Goal: Information Seeking & Learning: Learn about a topic

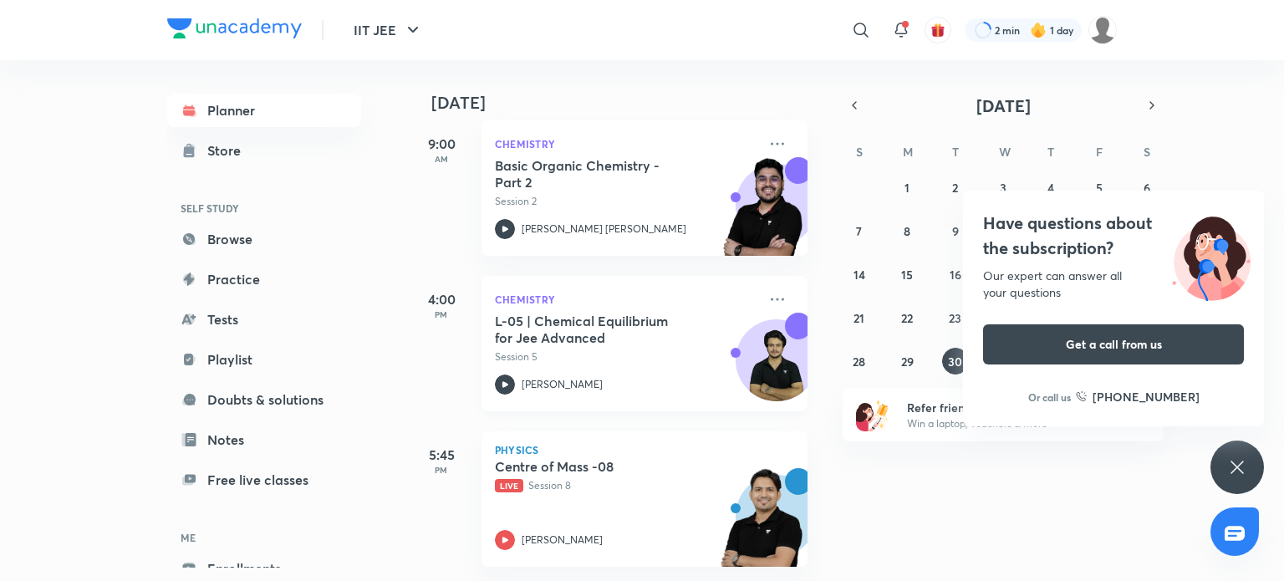
scroll to position [418, 0]
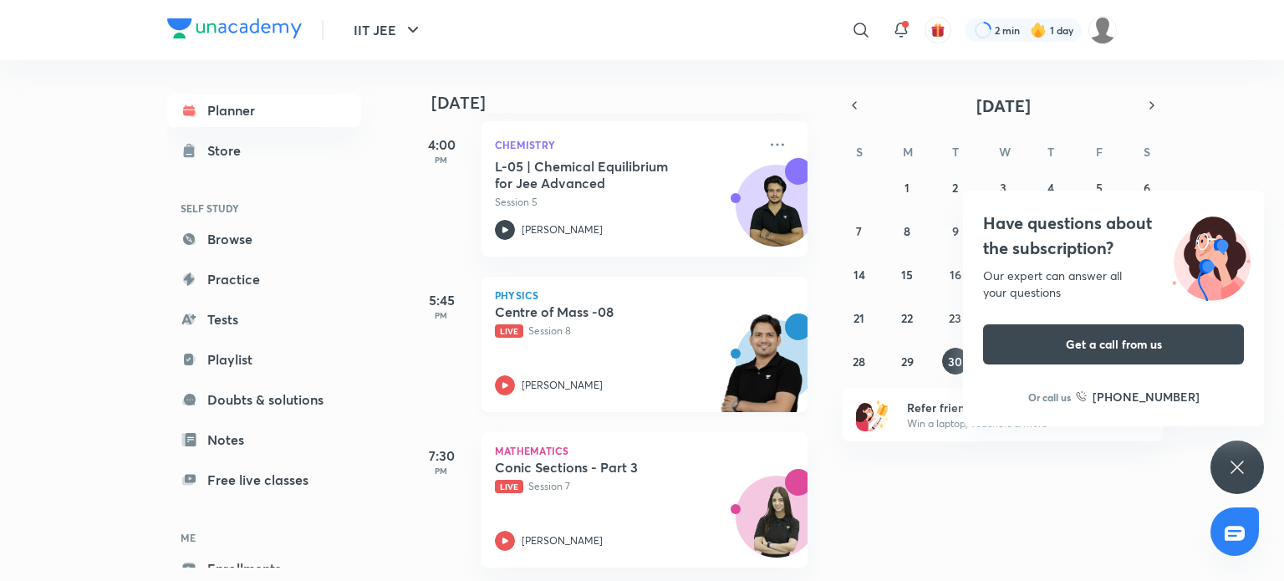
click at [503, 382] on icon at bounding box center [505, 385] width 20 height 20
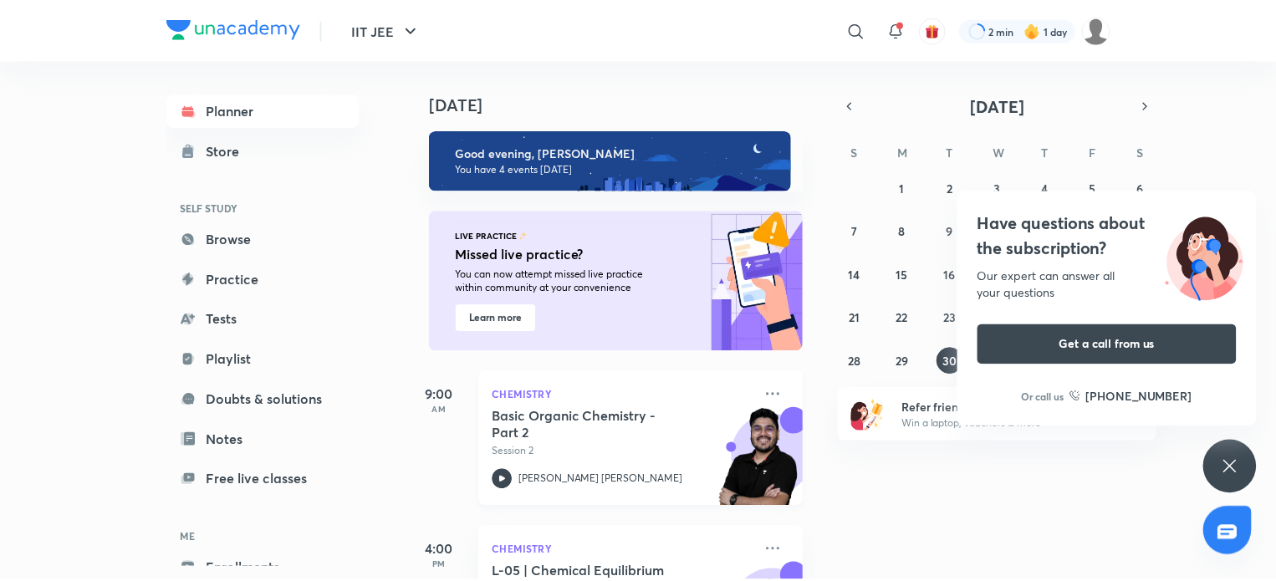
scroll to position [84, 0]
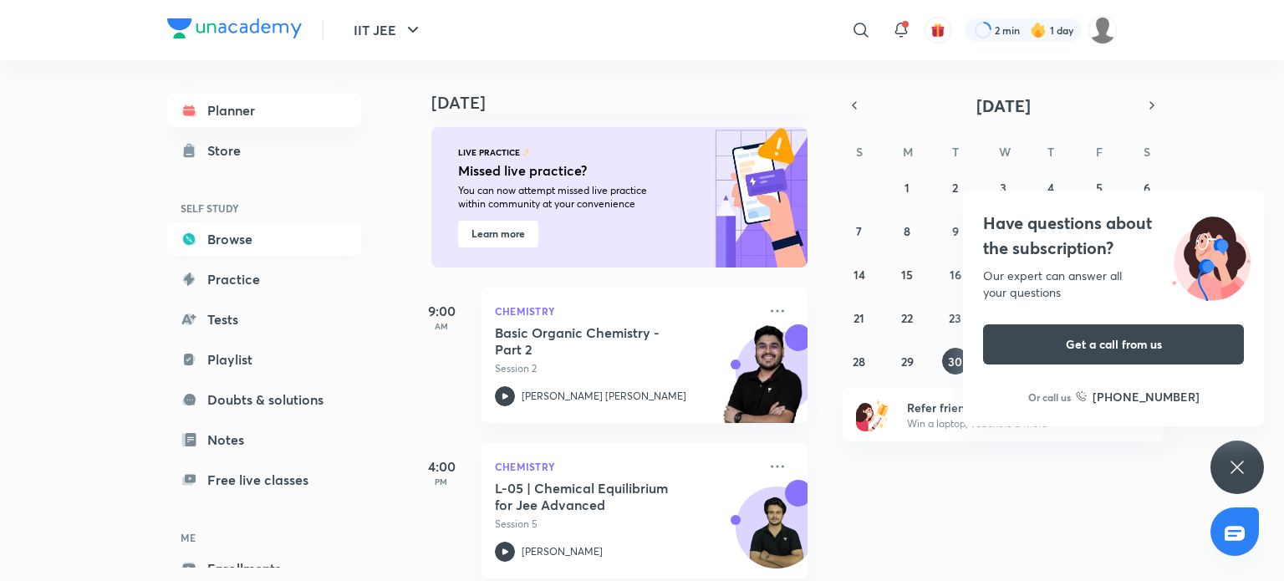
click at [248, 250] on link "Browse" at bounding box center [264, 238] width 194 height 33
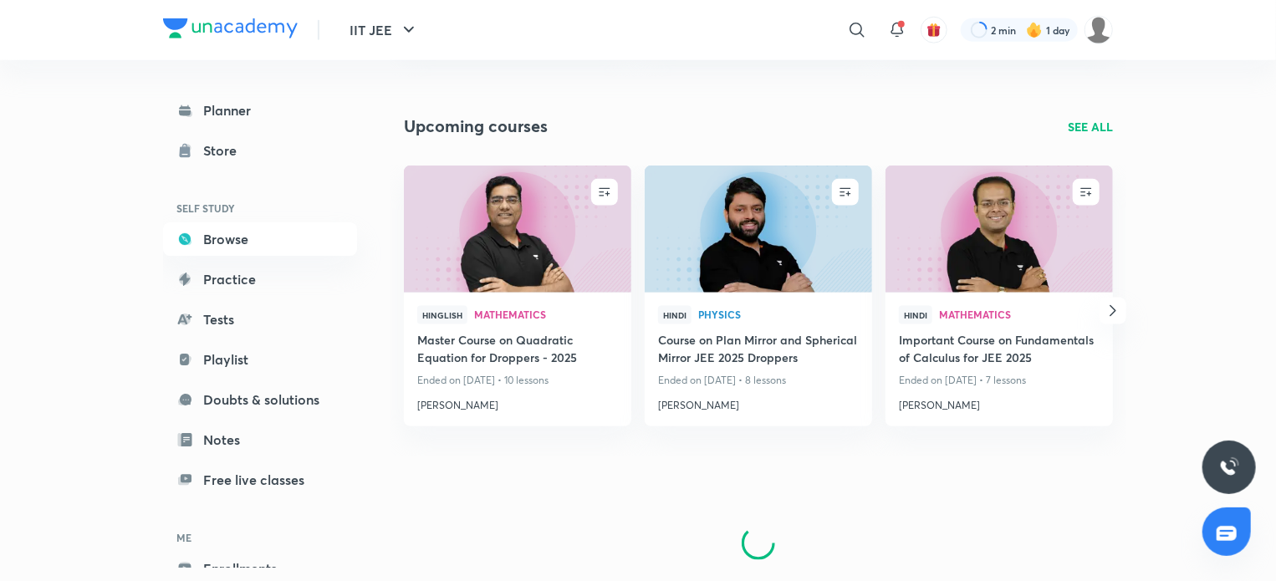
scroll to position [1046, 0]
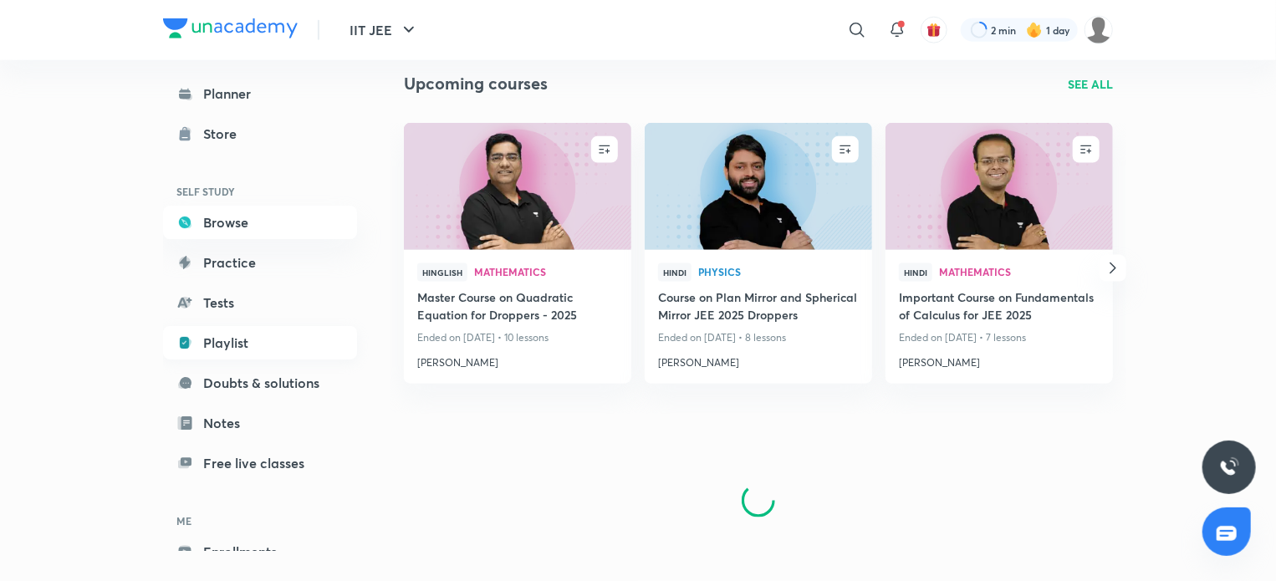
click at [272, 336] on link "Playlist" at bounding box center [260, 342] width 194 height 33
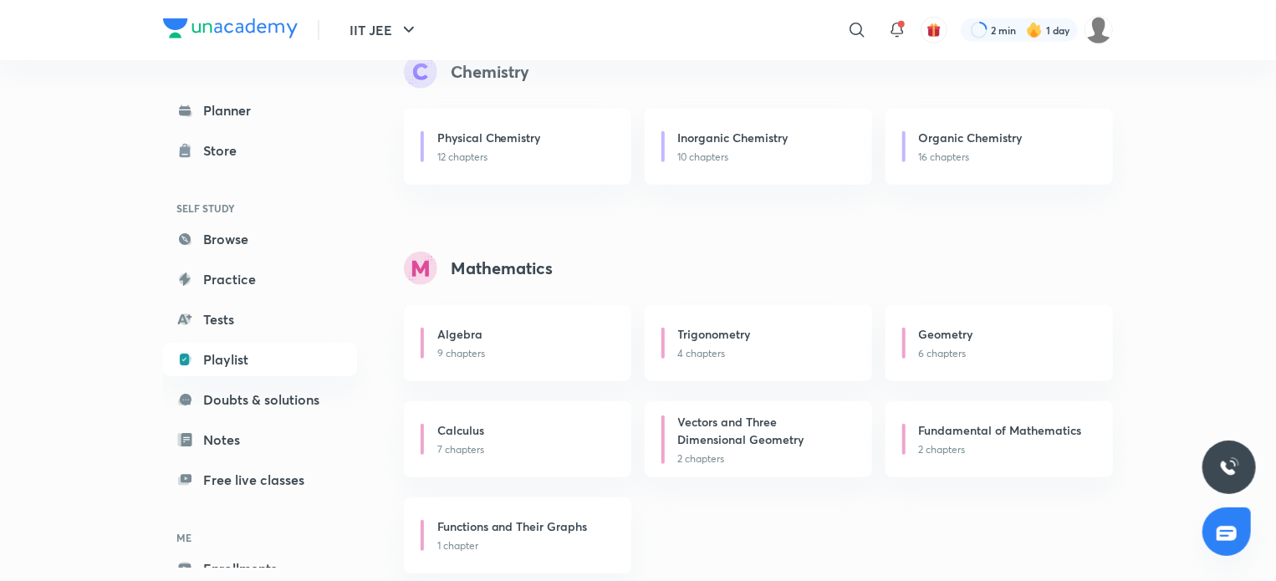
scroll to position [630, 0]
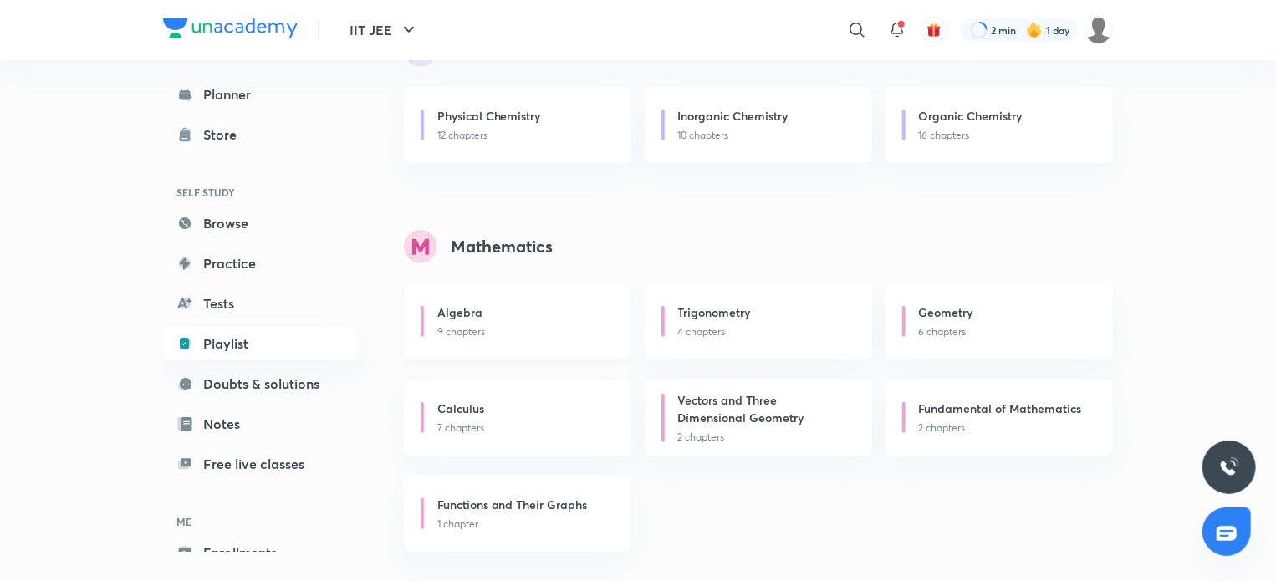
click at [528, 326] on p "9 chapters" at bounding box center [524, 331] width 174 height 15
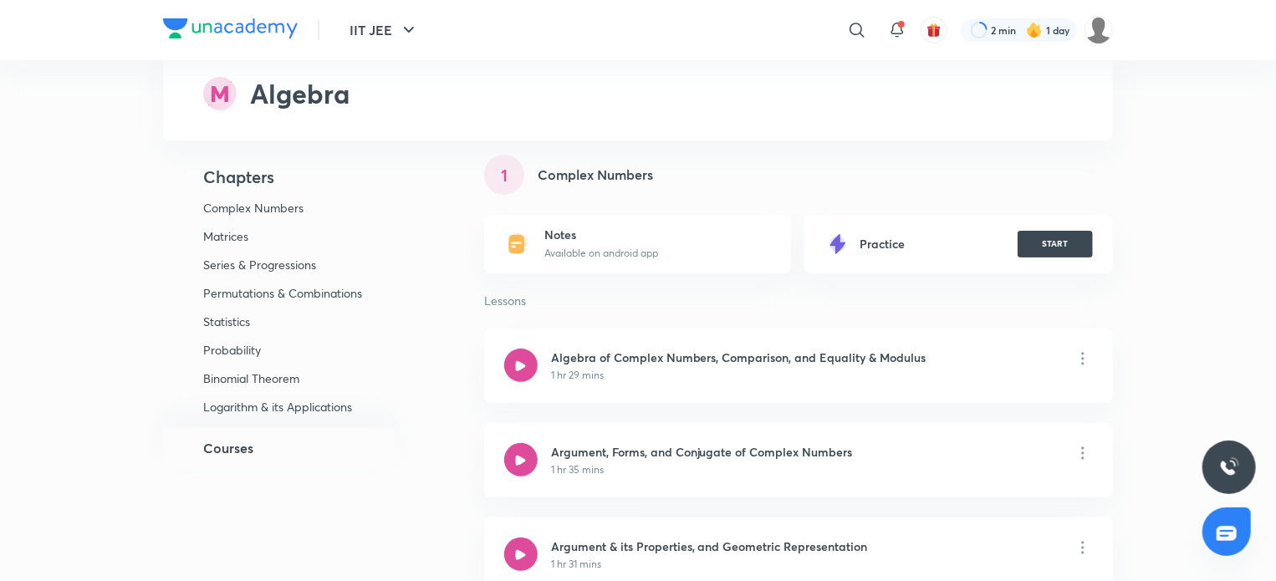
scroll to position [251, 0]
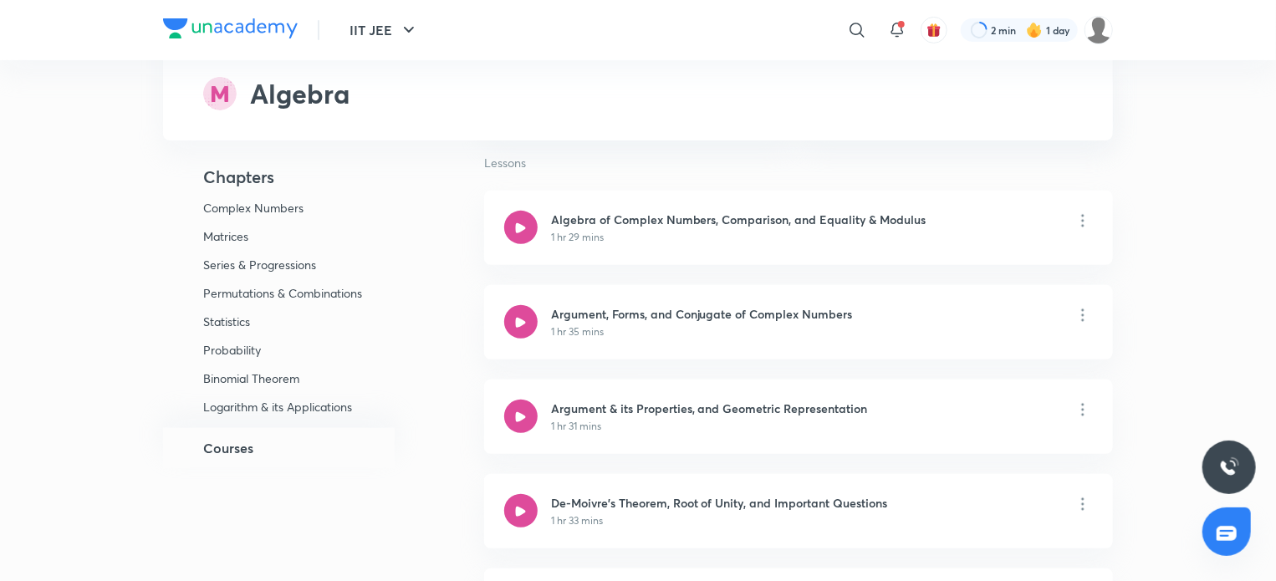
click at [273, 381] on p "Binomial Theorem" at bounding box center [284, 378] width 163 height 15
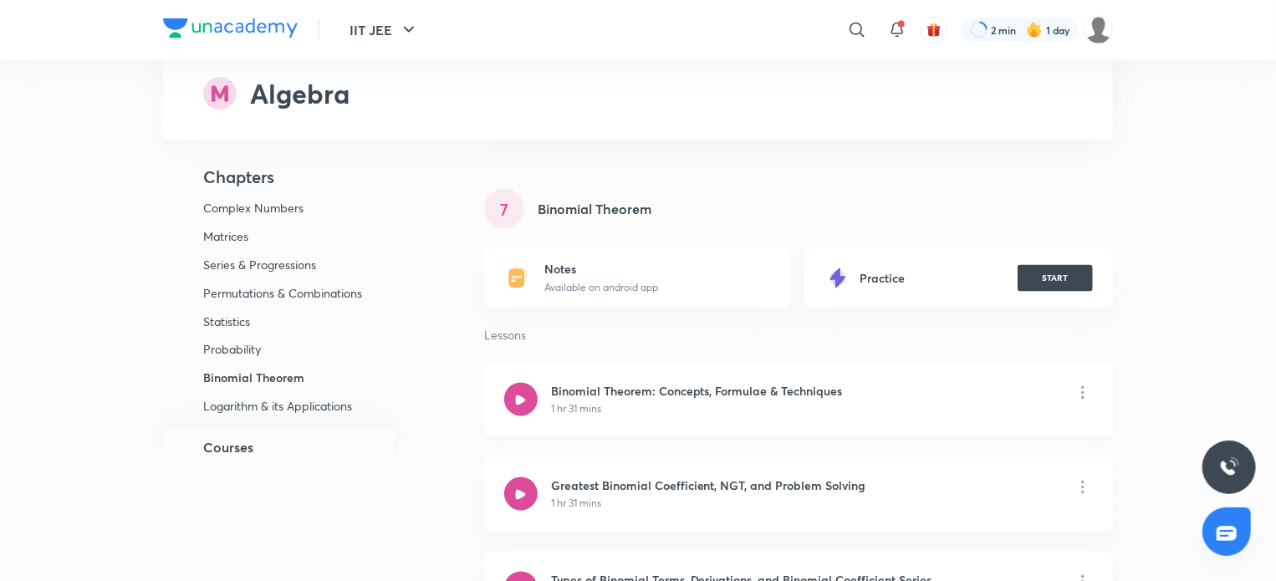
scroll to position [4449, 0]
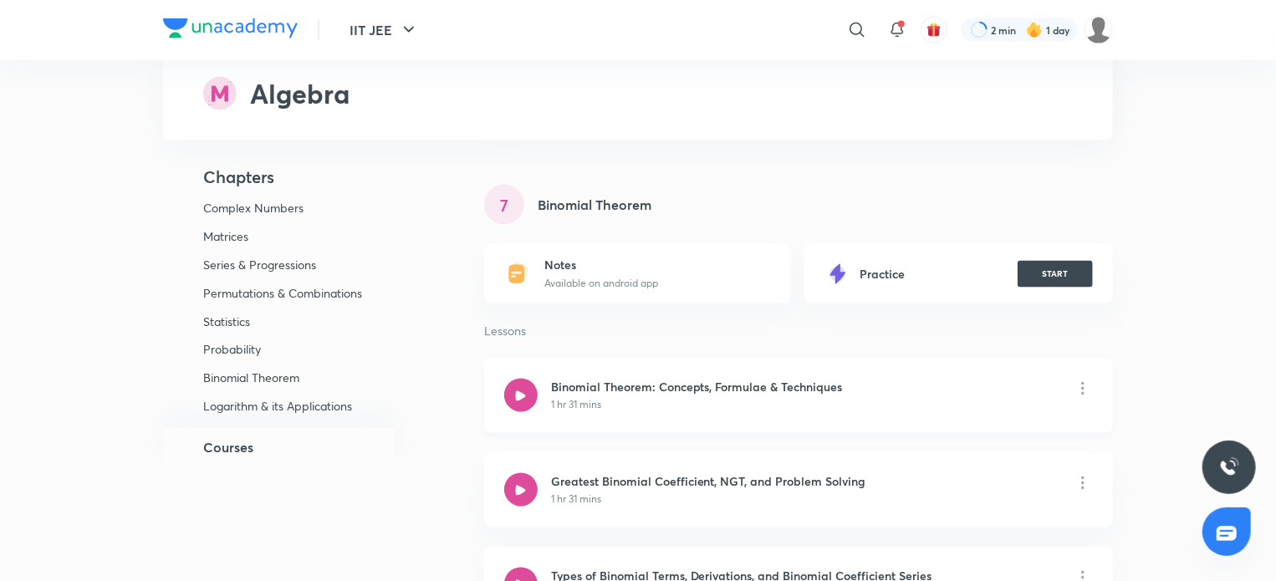
click at [522, 379] on div at bounding box center [520, 395] width 33 height 33
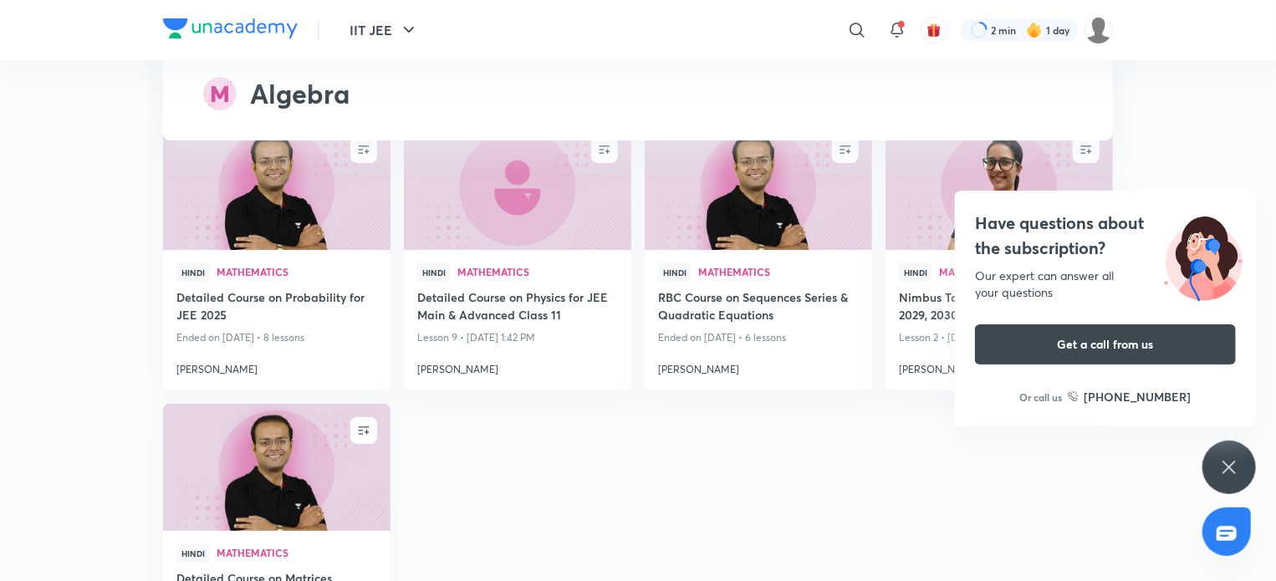
scroll to position [6439, 0]
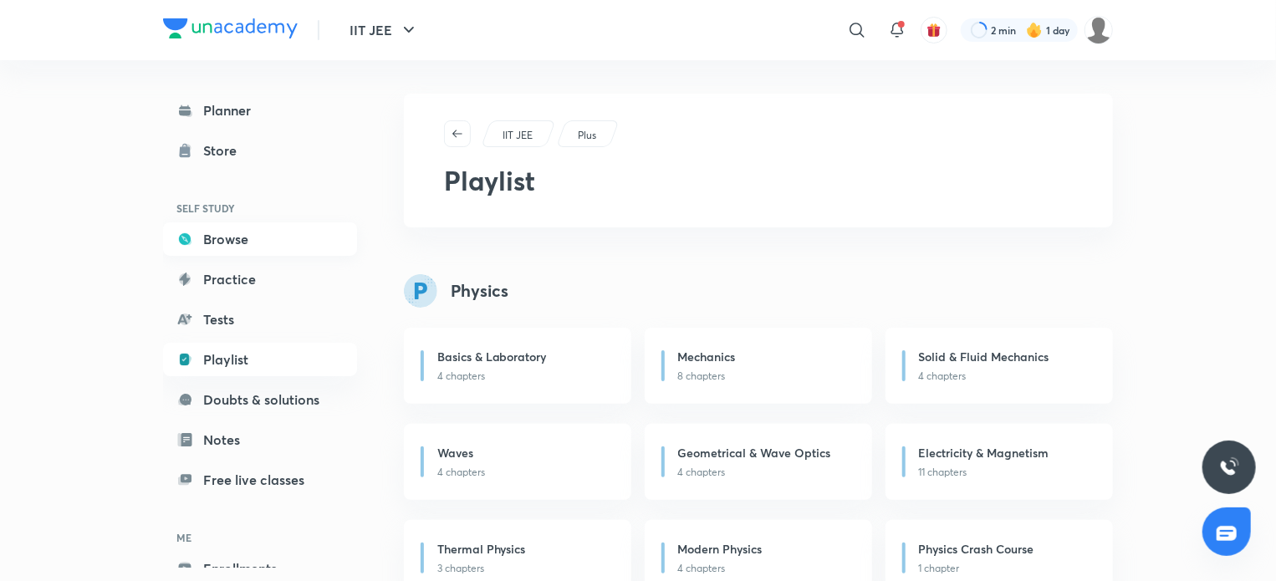
click at [222, 250] on link "Browse" at bounding box center [260, 238] width 194 height 33
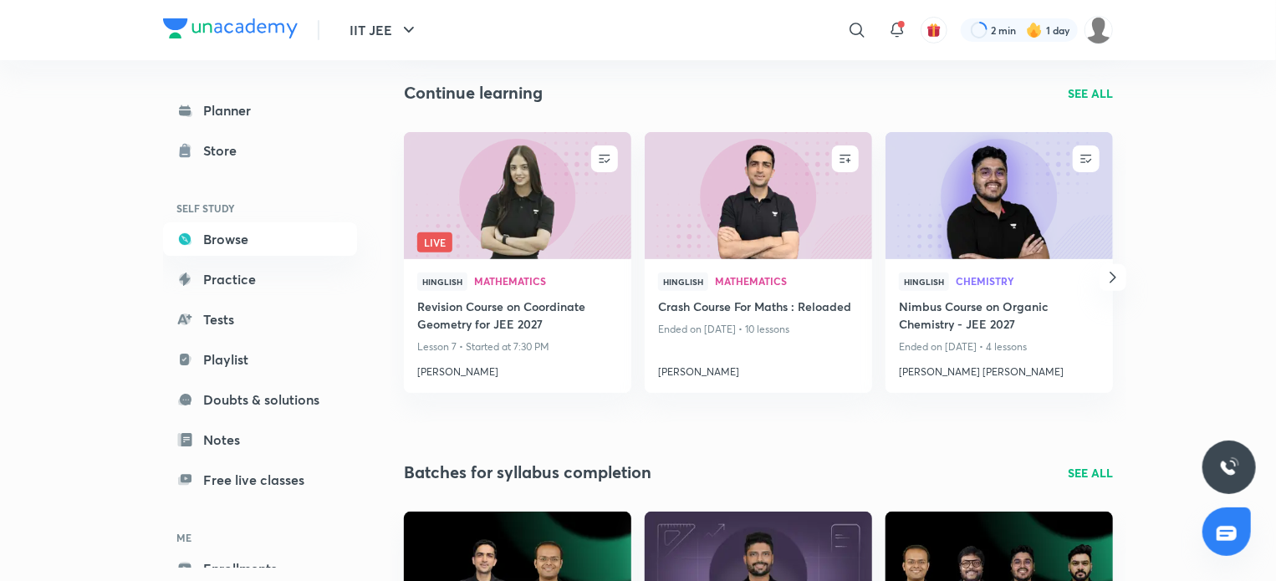
scroll to position [167, 0]
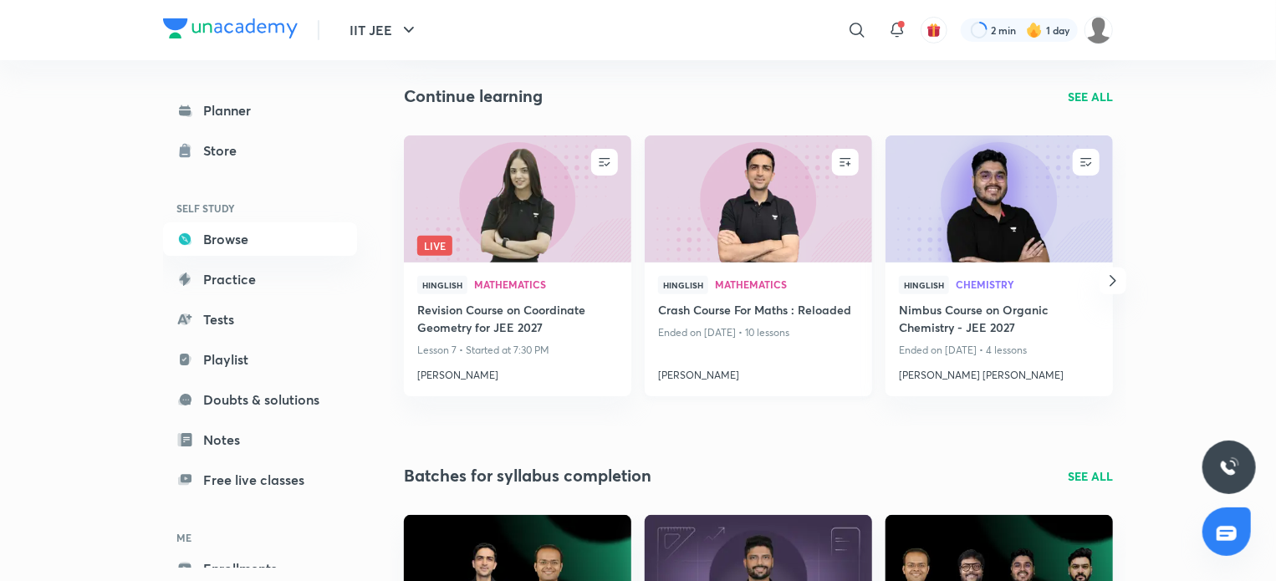
click at [807, 311] on h4 "Crash Course For Maths : Reloaded" at bounding box center [758, 311] width 201 height 21
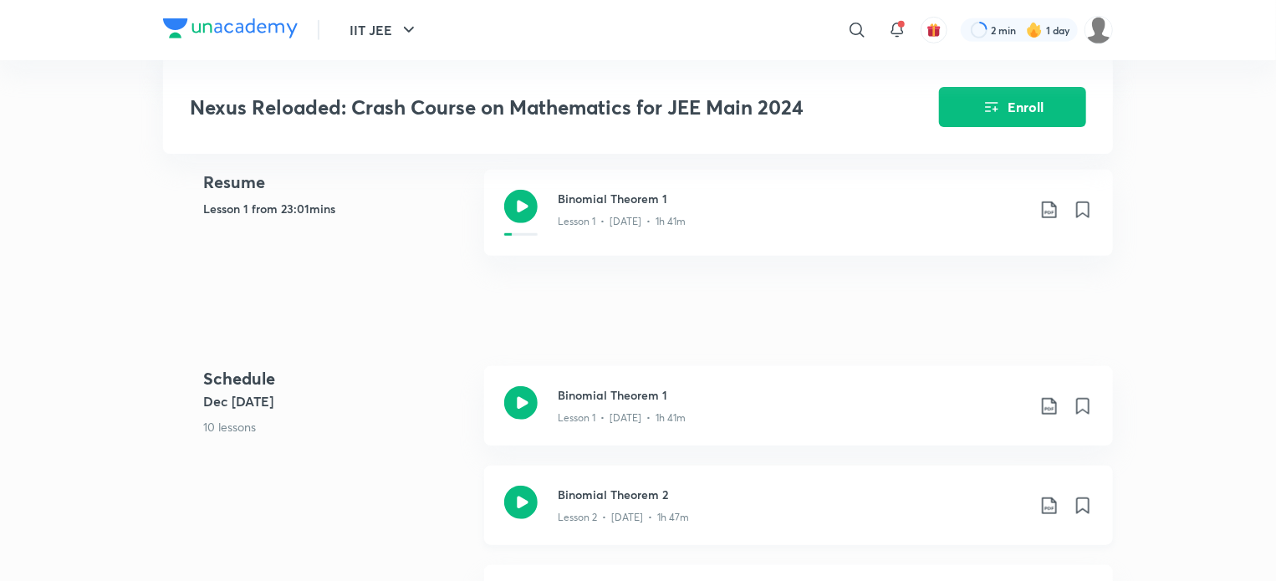
scroll to position [418, 0]
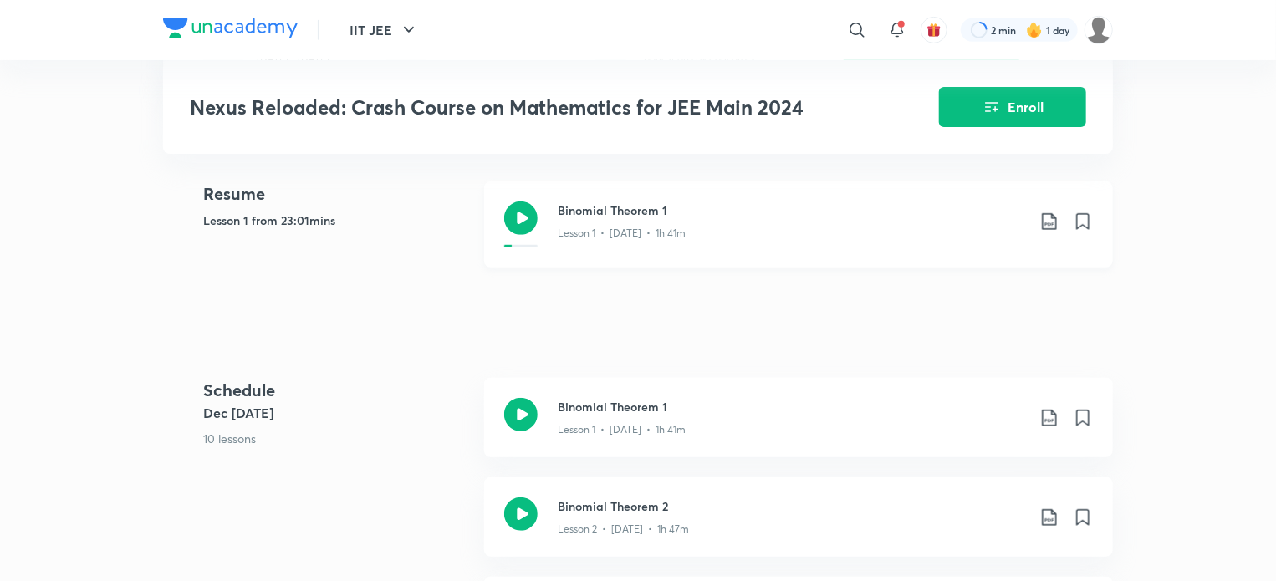
click at [528, 222] on icon at bounding box center [520, 218] width 33 height 33
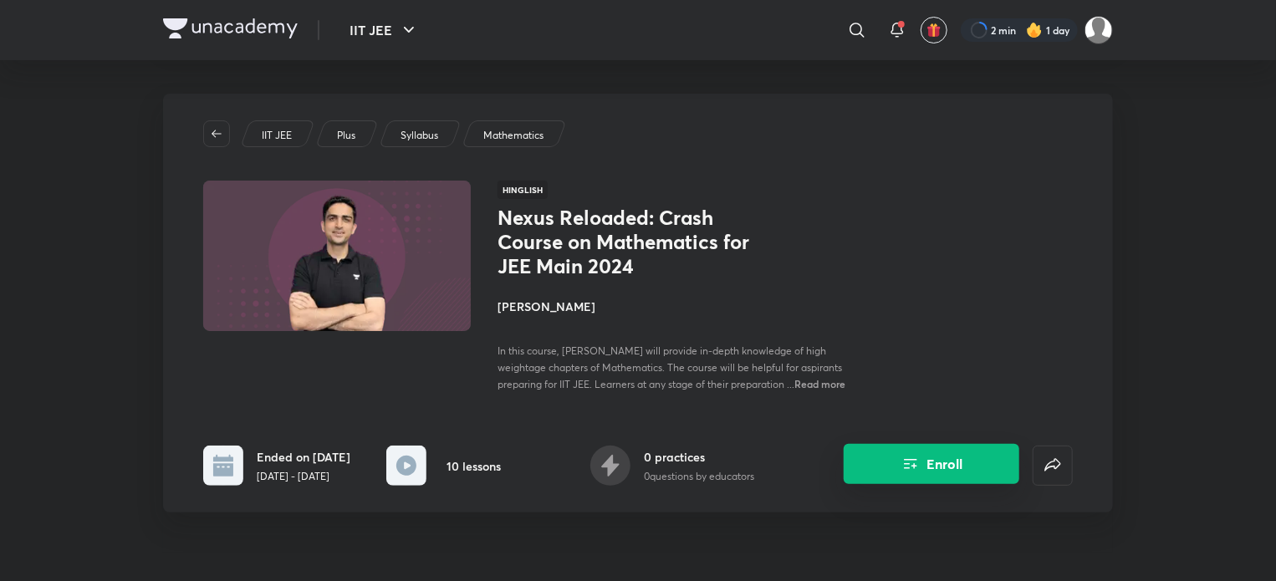
click at [971, 473] on button "Enroll" at bounding box center [932, 464] width 176 height 40
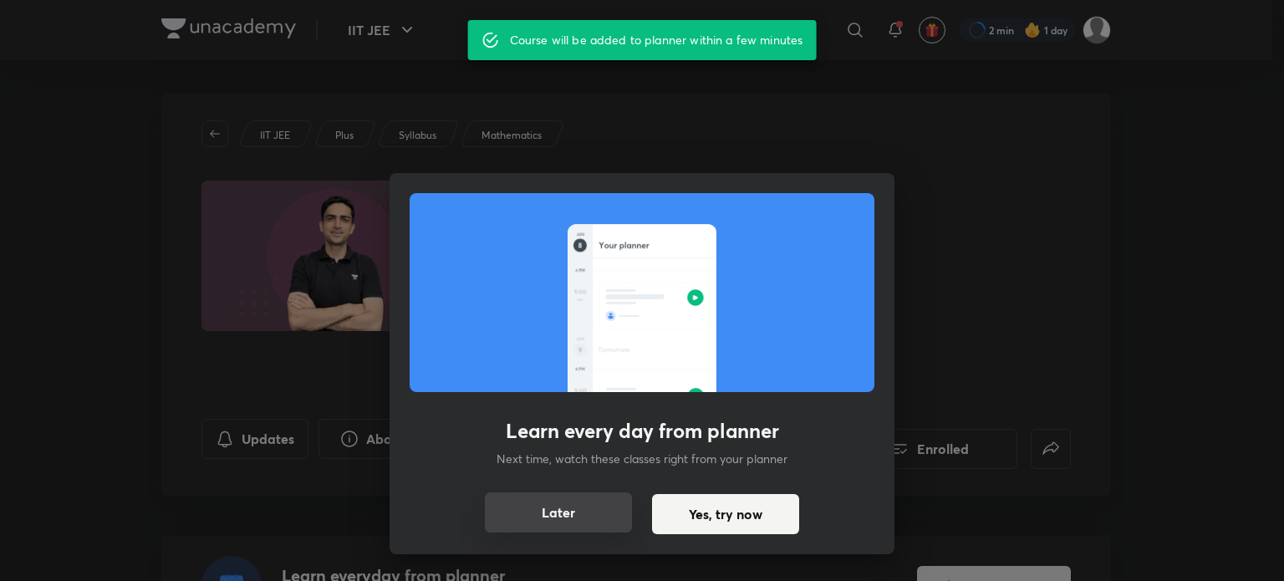
click at [583, 520] on button "Later" at bounding box center [558, 513] width 147 height 40
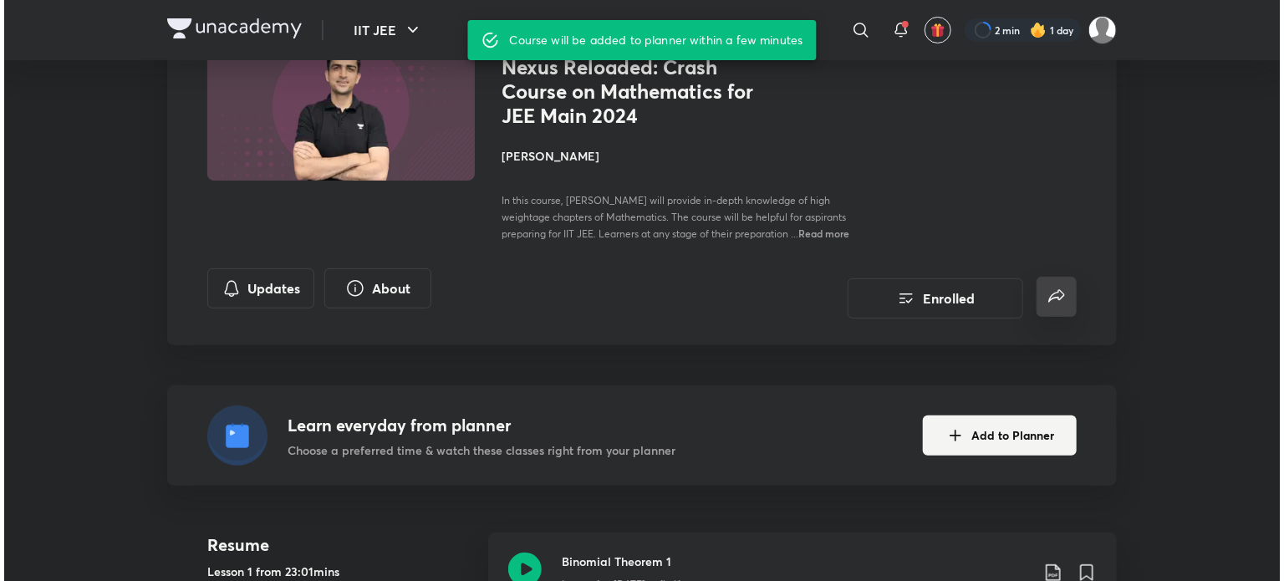
scroll to position [251, 0]
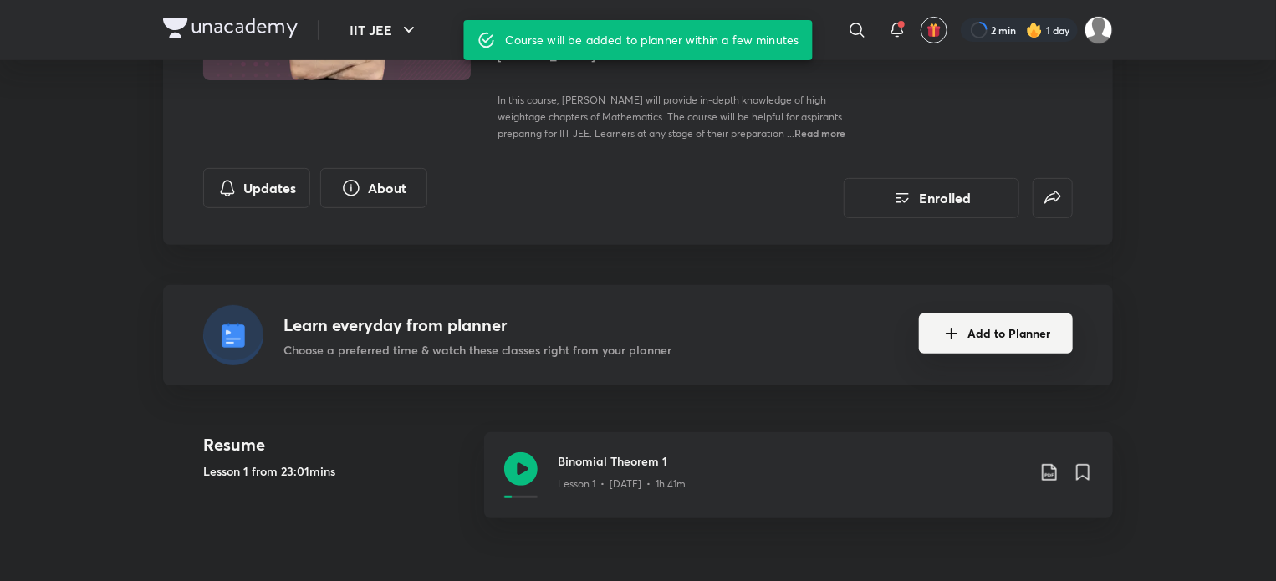
click at [991, 331] on button "Add to Planner" at bounding box center [996, 334] width 154 height 40
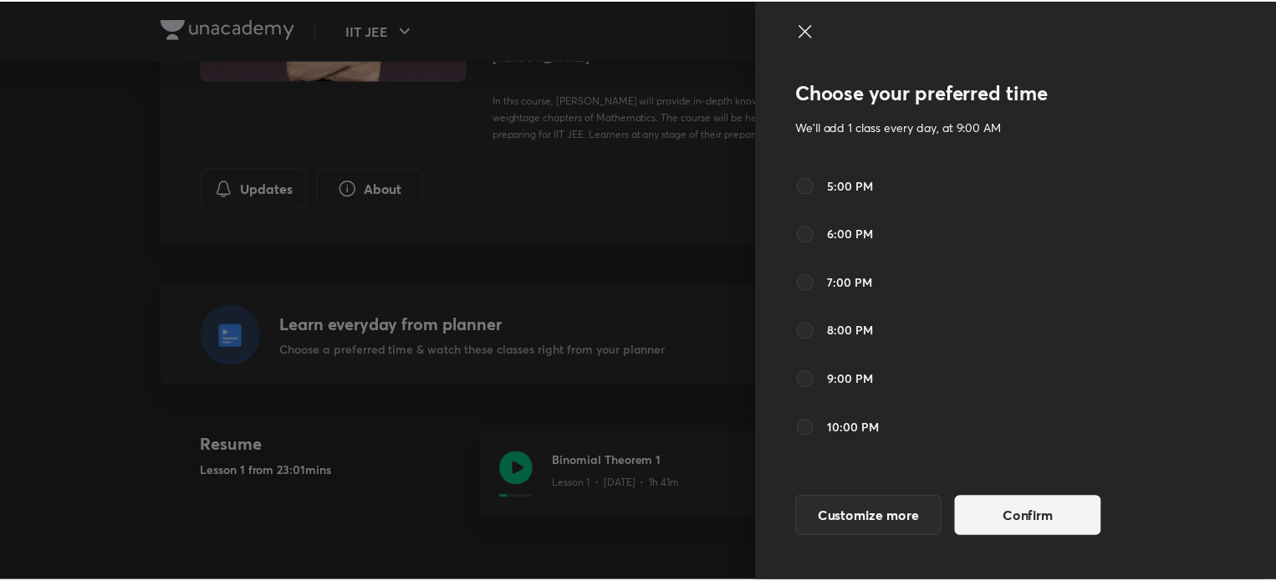
scroll to position [502, 0]
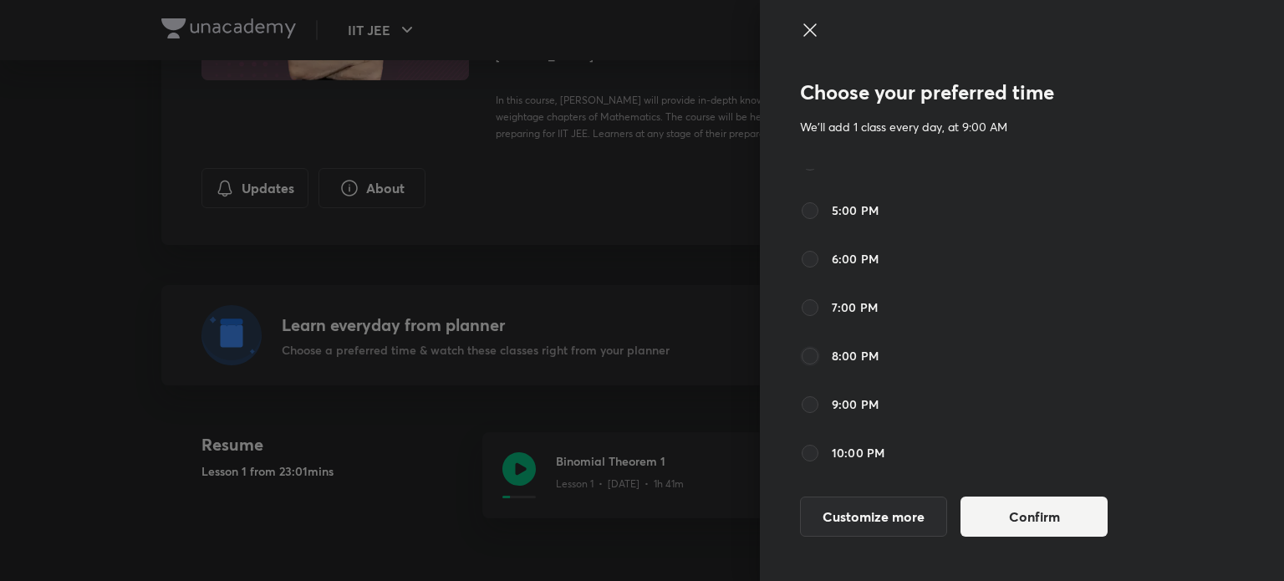
click at [817, 352] on input "8:00 PM" at bounding box center [810, 356] width 20 height 20
radio input "true"
radio input "false"
click at [1013, 526] on button "Confirm" at bounding box center [1034, 515] width 147 height 40
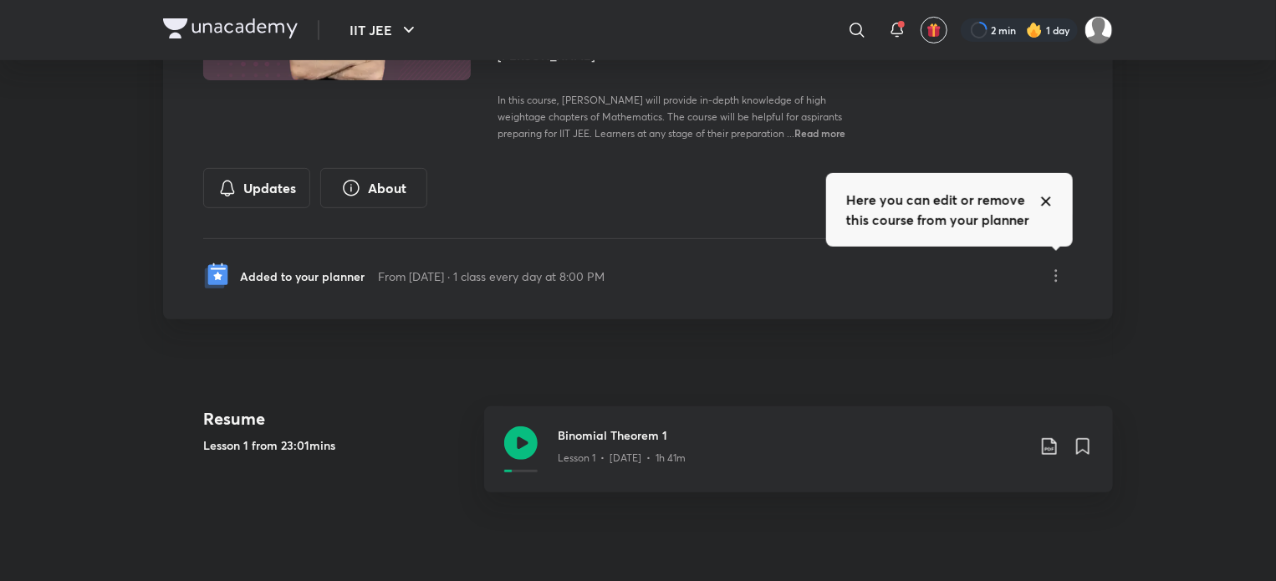
click at [212, 35] on img at bounding box center [230, 28] width 135 height 20
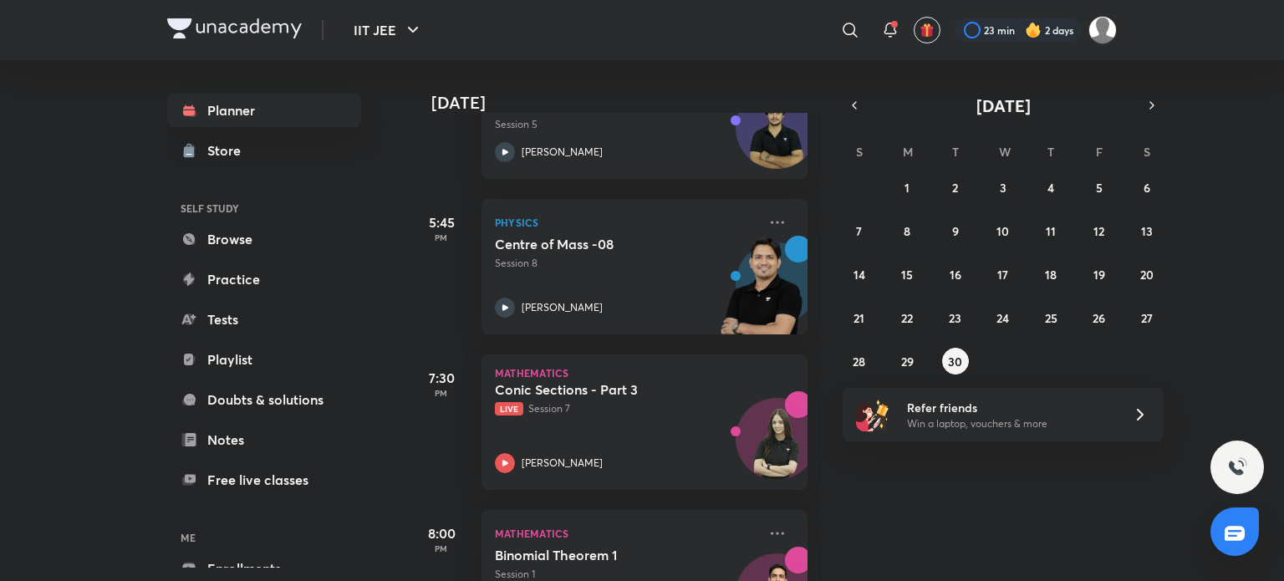
scroll to position [574, 0]
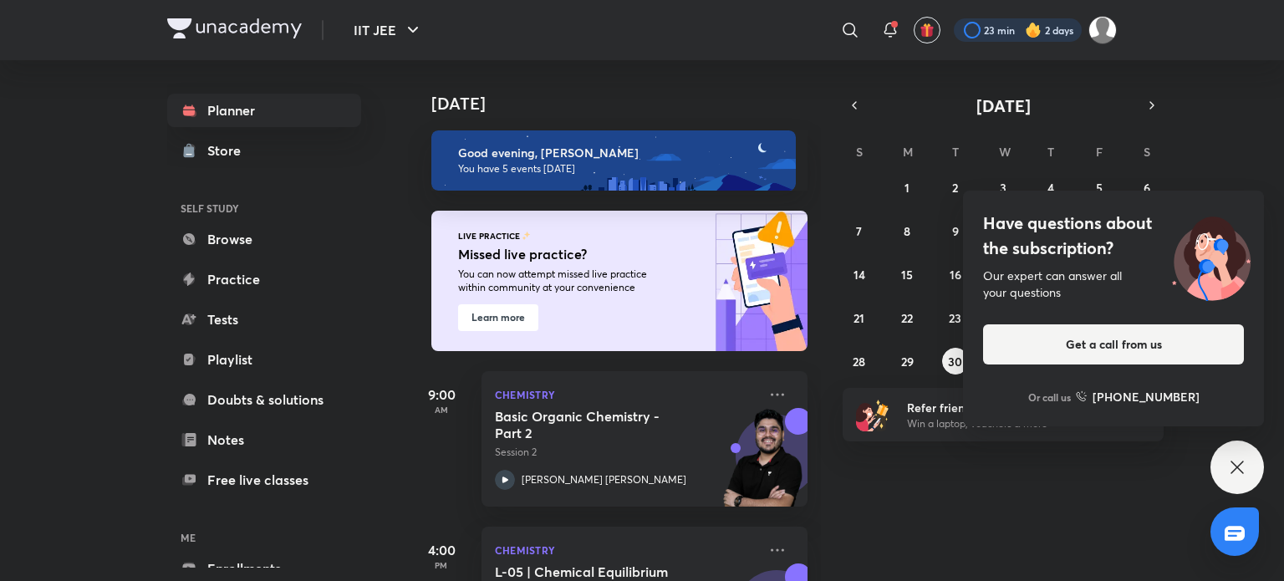
click at [997, 37] on div at bounding box center [1018, 29] width 128 height 23
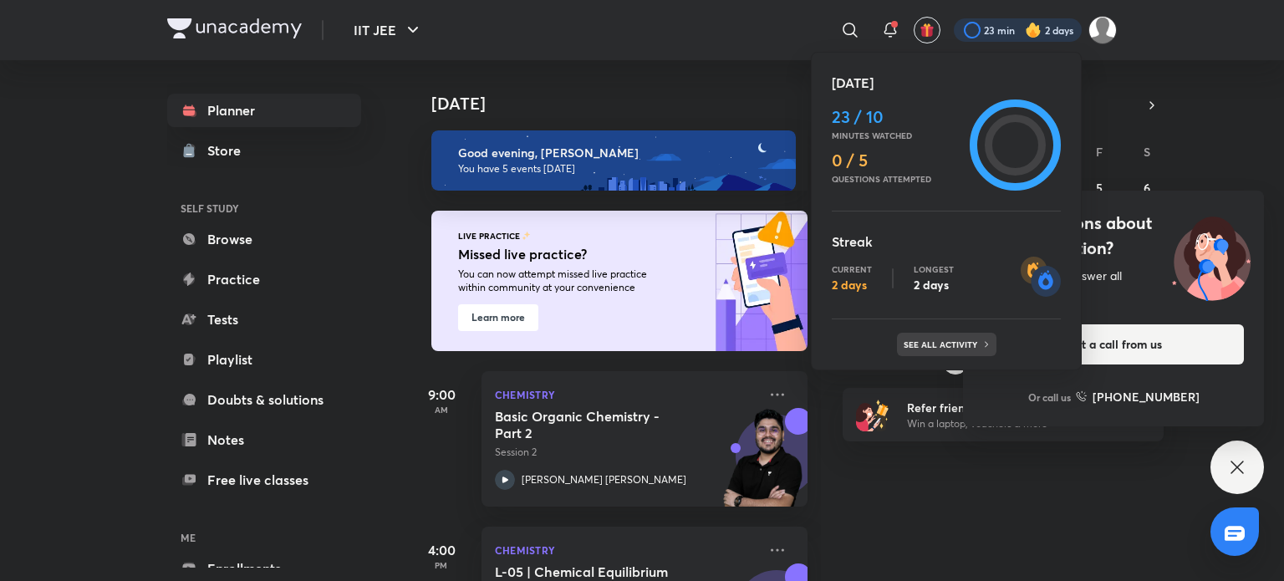
click at [937, 350] on div "See all activity" at bounding box center [947, 344] width 100 height 23
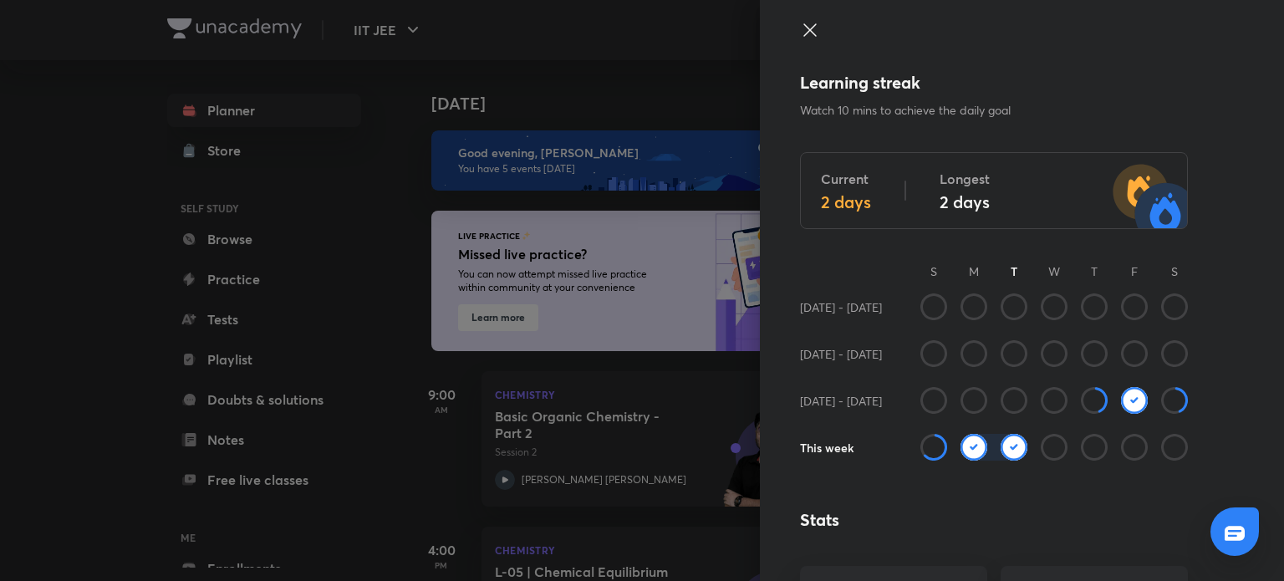
click at [799, 19] on div "Learning streak Watch 10 mins to achieve the daily goal Current 2 days Longest …" at bounding box center [1022, 290] width 524 height 581
click at [804, 27] on icon at bounding box center [810, 30] width 20 height 20
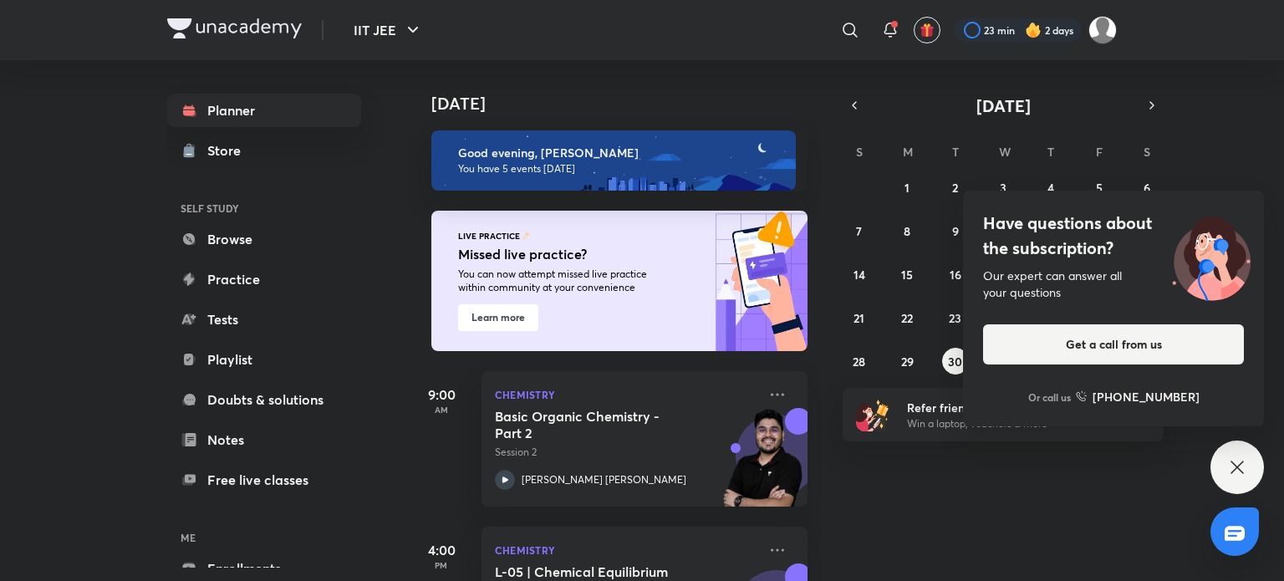
click at [1233, 456] on div "Have questions about the subscription? Our expert can answer all your questions…" at bounding box center [1238, 468] width 54 height 54
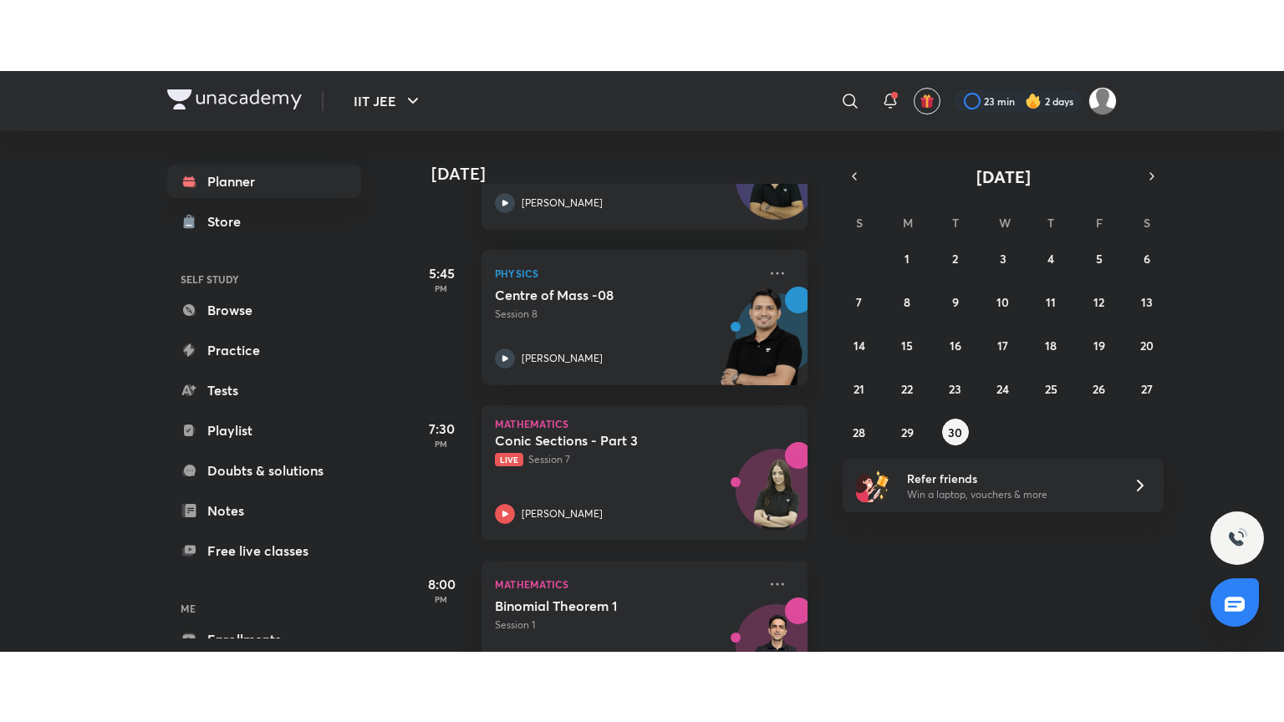
scroll to position [574, 0]
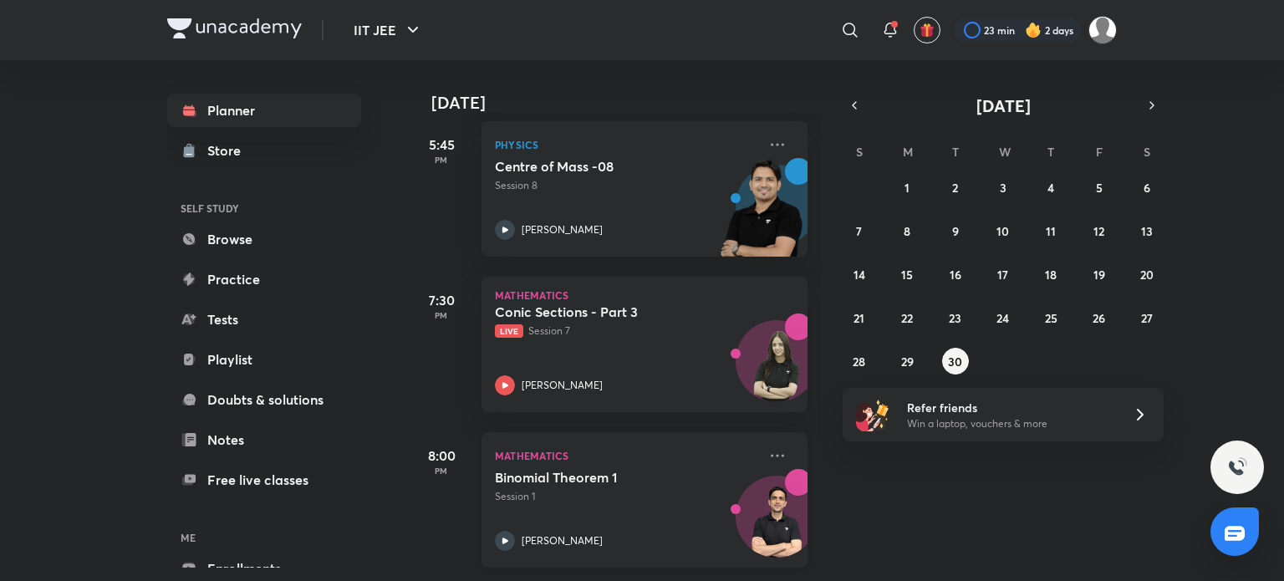
click at [514, 531] on div at bounding box center [505, 541] width 20 height 20
